Goal: Task Accomplishment & Management: Complete application form

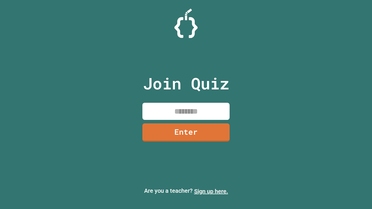
click at [208, 191] on link "Sign up here." at bounding box center [211, 191] width 34 height 7
